Goal: Complete application form

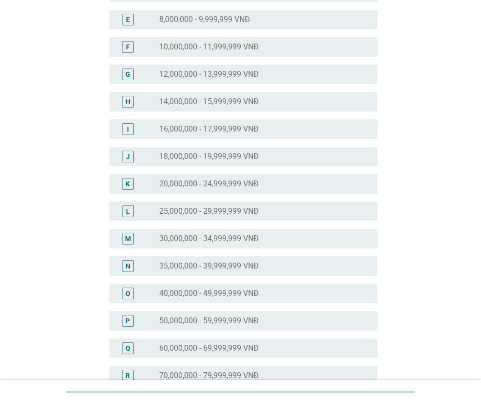
scroll to position [293, 0]
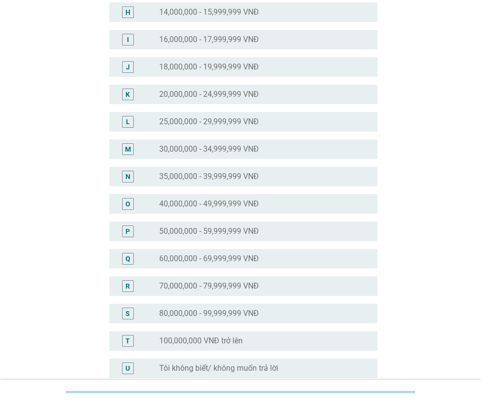
click at [183, 179] on label "35,000,000 - 39,999,999 VNĐ" at bounding box center [209, 177] width 100 height 10
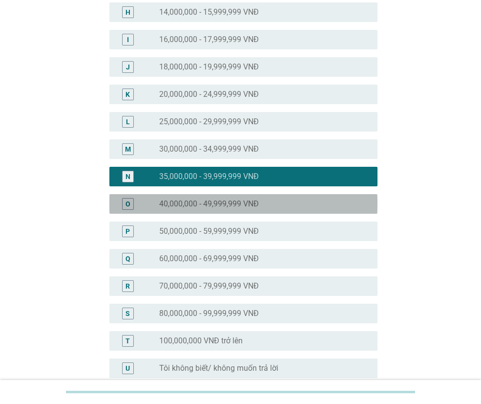
click at [188, 200] on label "40,000,000 - 49,999,999 VNĐ" at bounding box center [209, 204] width 100 height 10
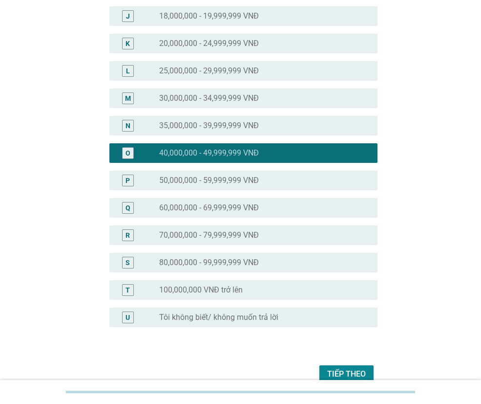
scroll to position [393, 0]
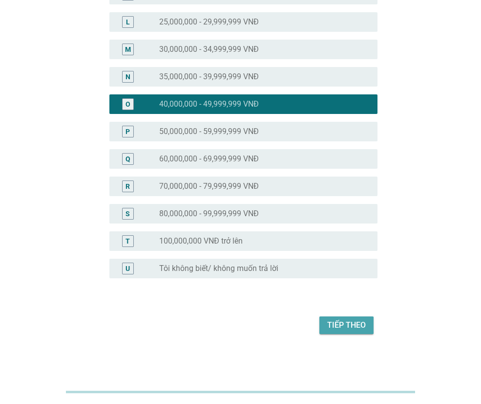
drag, startPoint x: 340, startPoint y: 326, endPoint x: 317, endPoint y: 311, distance: 27.9
click at [340, 326] on div "Tiếp theo" at bounding box center [346, 325] width 39 height 12
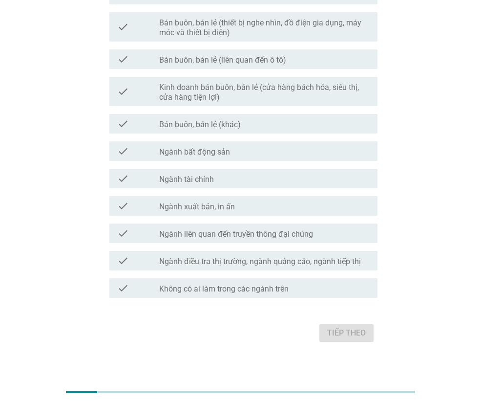
scroll to position [462, 0]
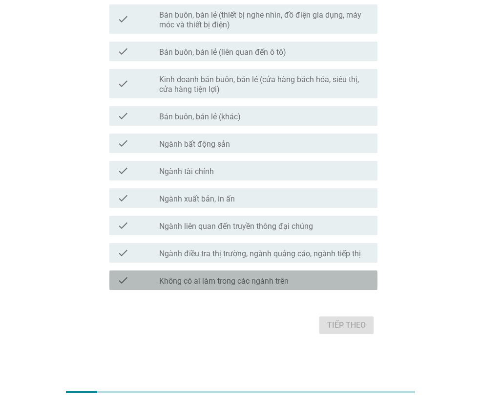
click at [210, 278] on label "Không có ai làm trong các ngành trên" at bounding box center [223, 281] width 129 height 10
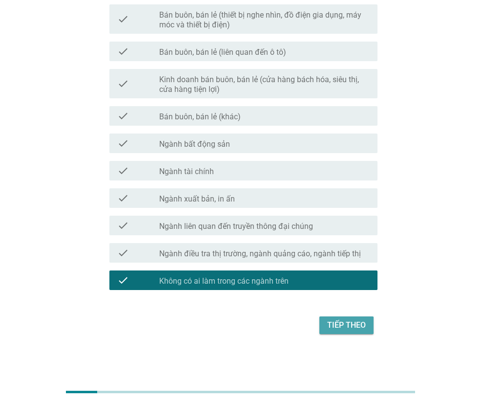
click at [343, 323] on div "Tiếp theo" at bounding box center [346, 325] width 39 height 12
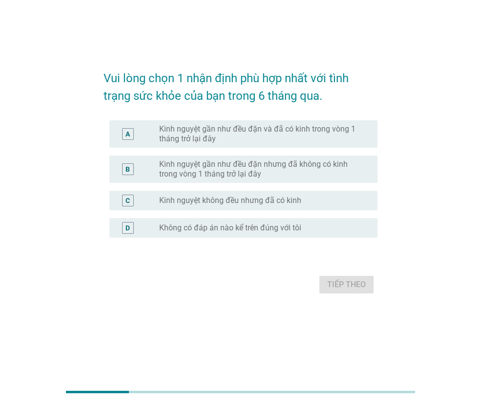
scroll to position [0, 0]
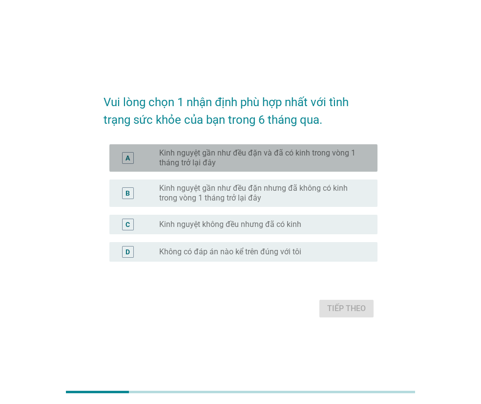
click at [195, 158] on label "Kinh nguyệt gần như đều đặn và đã có kinh trong vòng 1 tháng trở lại đây" at bounding box center [260, 158] width 203 height 20
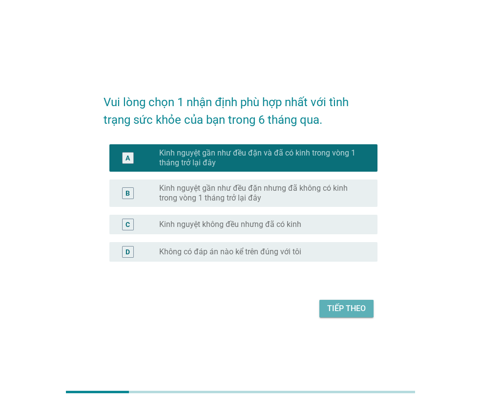
click at [358, 306] on div "Tiếp theo" at bounding box center [346, 308] width 39 height 12
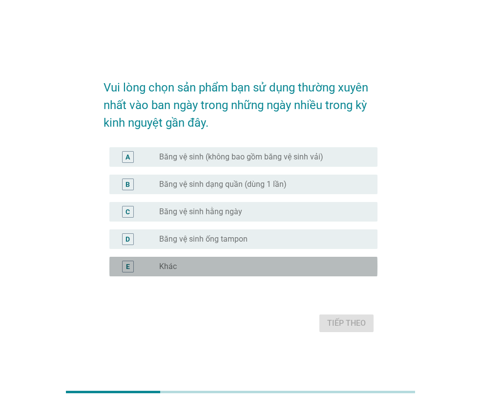
click at [183, 266] on div "radio_button_unchecked Khác" at bounding box center [260, 266] width 203 height 10
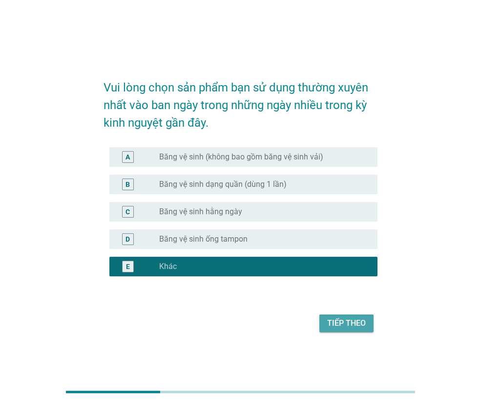
click at [350, 323] on div "Tiếp theo" at bounding box center [346, 323] width 39 height 12
